Goal: Information Seeking & Learning: Learn about a topic

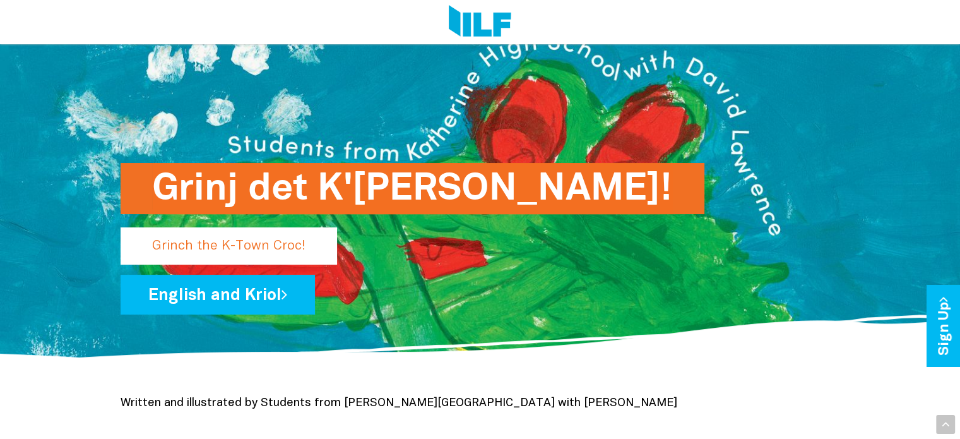
scroll to position [71, 0]
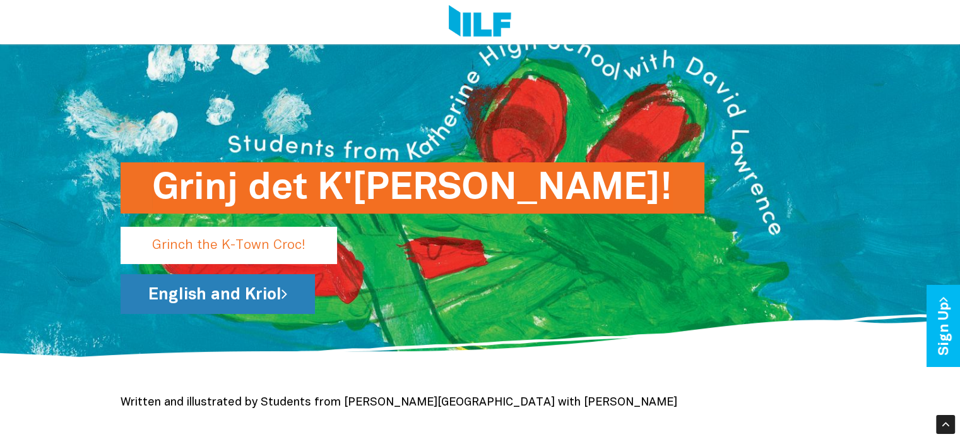
click at [212, 295] on link "English and Kriol" at bounding box center [218, 294] width 194 height 40
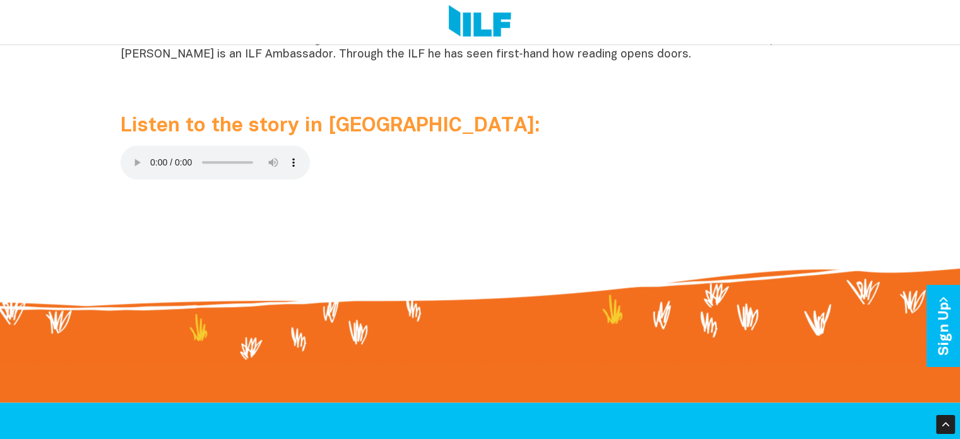
scroll to position [1316, 0]
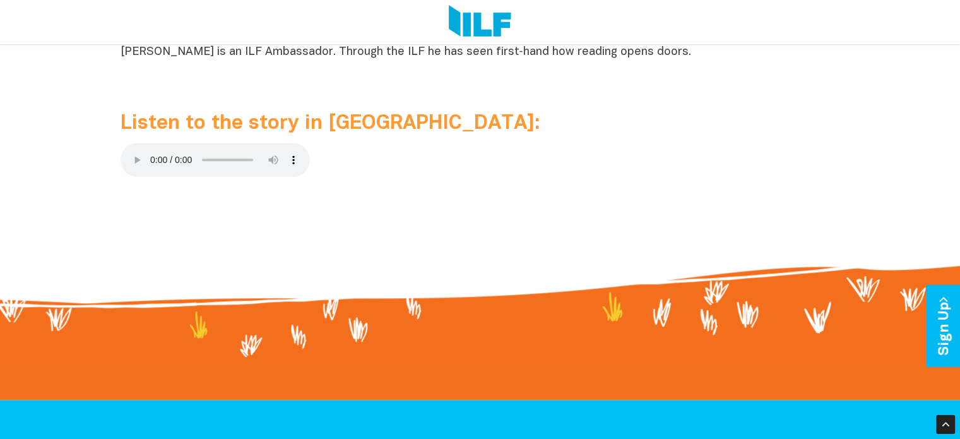
drag, startPoint x: 136, startPoint y: 159, endPoint x: 641, endPoint y: 216, distance: 508.9
click at [641, 216] on p at bounding box center [481, 217] width 720 height 15
drag, startPoint x: 134, startPoint y: 161, endPoint x: 515, endPoint y: 197, distance: 382.4
click at [515, 197] on p at bounding box center [481, 195] width 720 height 15
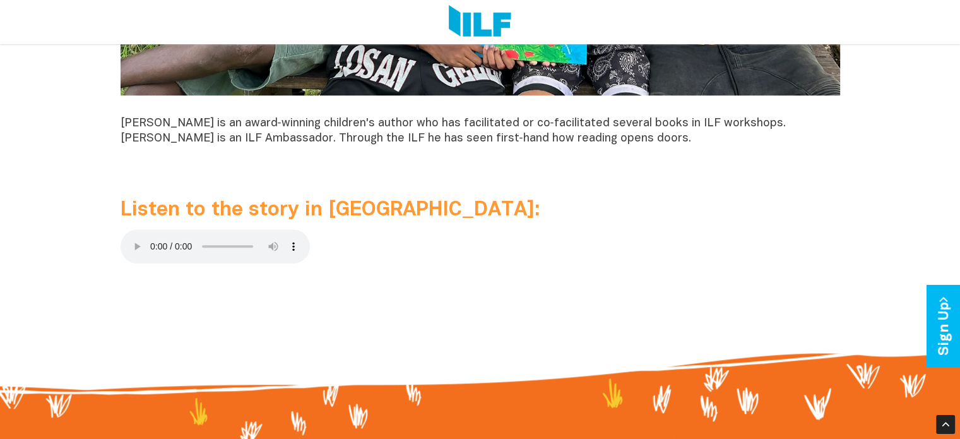
scroll to position [1231, 0]
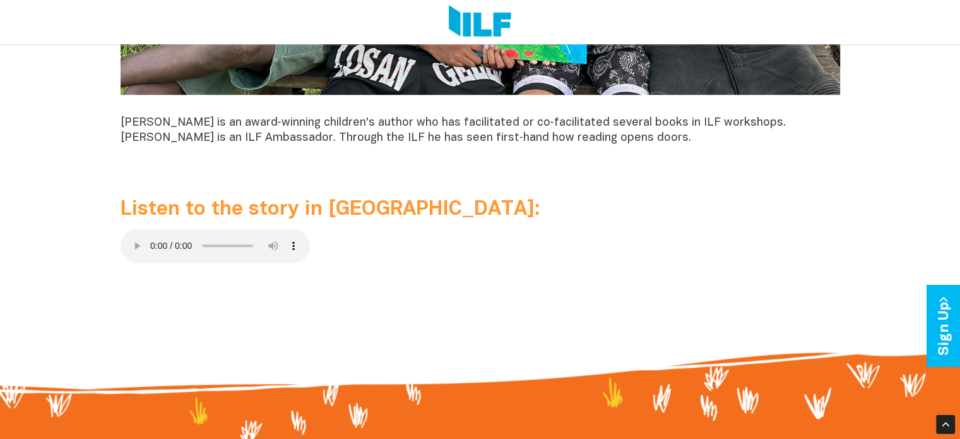
click at [180, 275] on p at bounding box center [481, 281] width 720 height 15
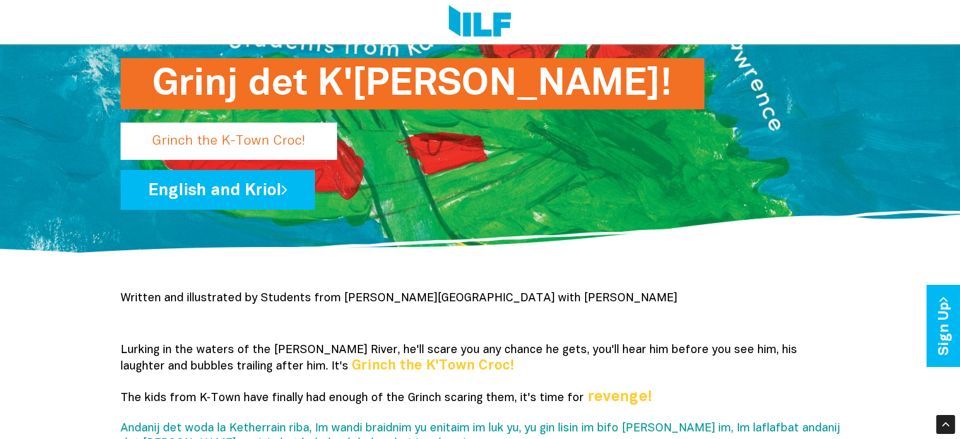
scroll to position [162, 0]
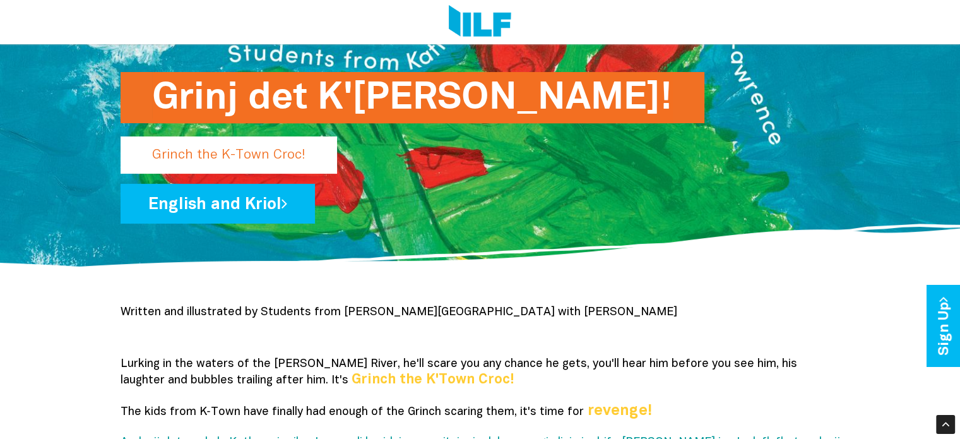
click at [225, 156] on p "Grinch the K-Town Croc!" at bounding box center [229, 154] width 217 height 37
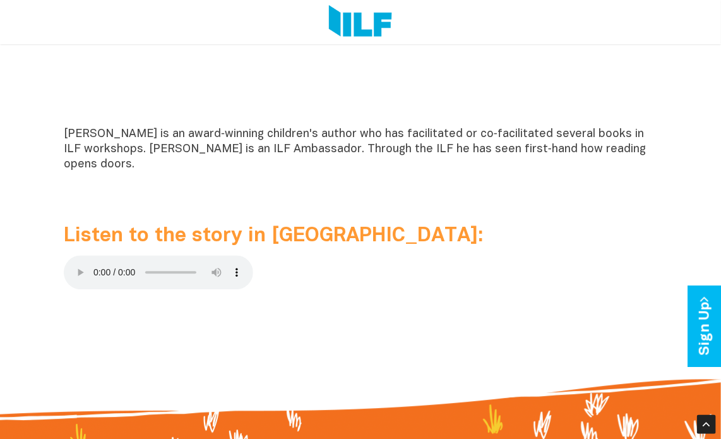
scroll to position [1141, 0]
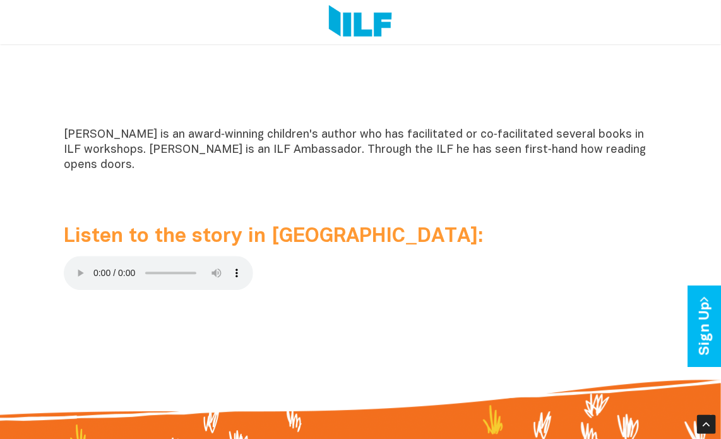
click at [340, 256] on p at bounding box center [361, 275] width 594 height 39
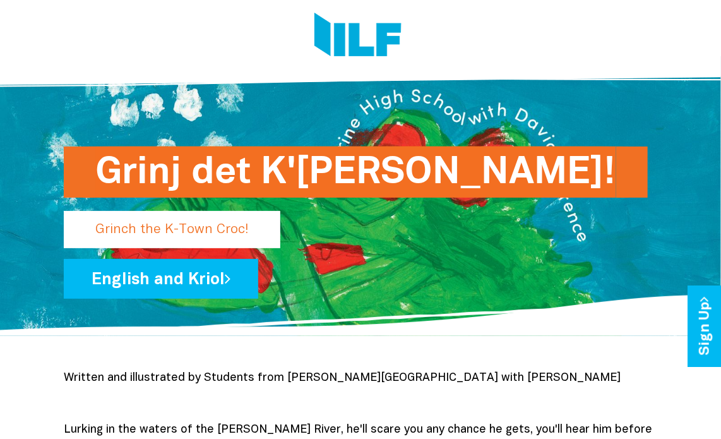
scroll to position [0, 0]
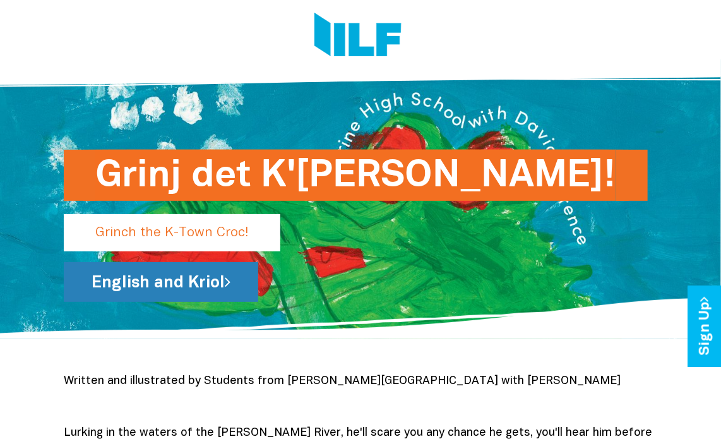
click at [162, 278] on link "English and Kriol" at bounding box center [161, 282] width 194 height 40
